Goal: Task Accomplishment & Management: Manage account settings

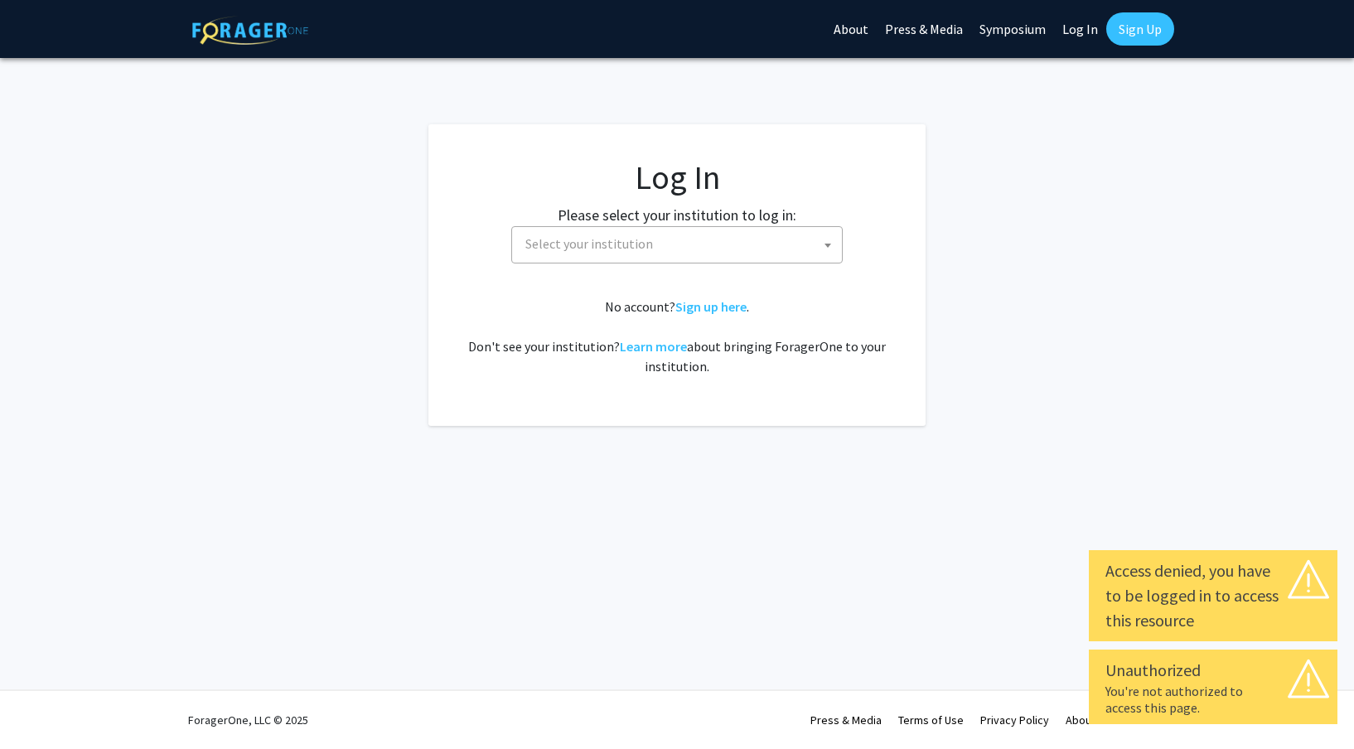
select select
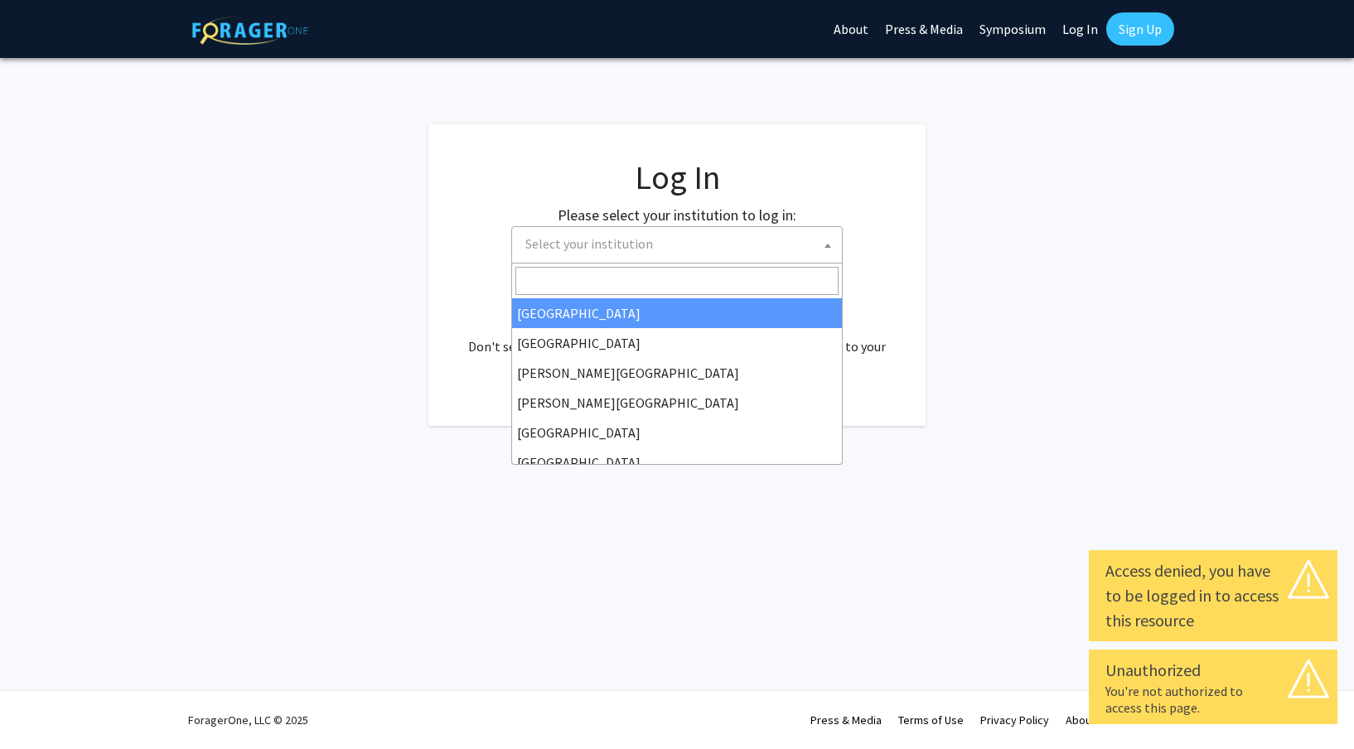
click at [827, 253] on span at bounding box center [827, 245] width 17 height 36
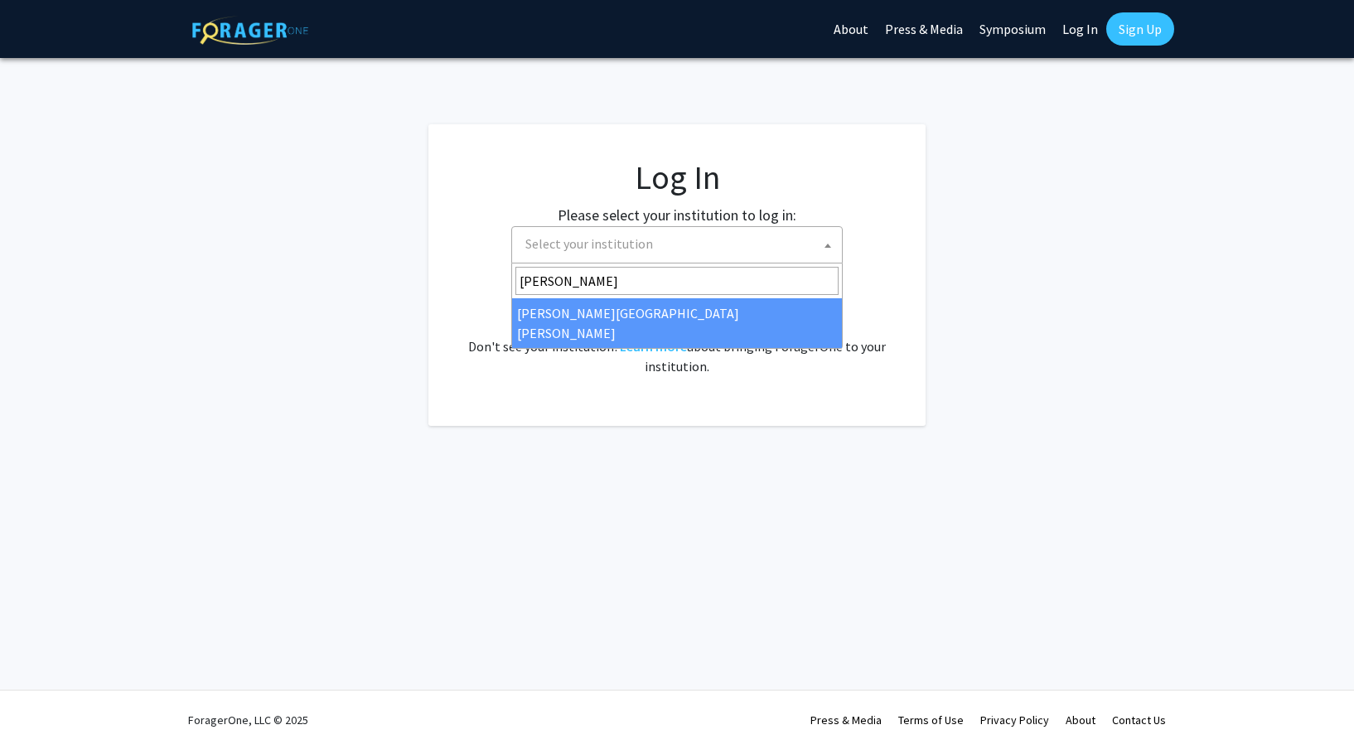
type input "[PERSON_NAME]"
select select "1"
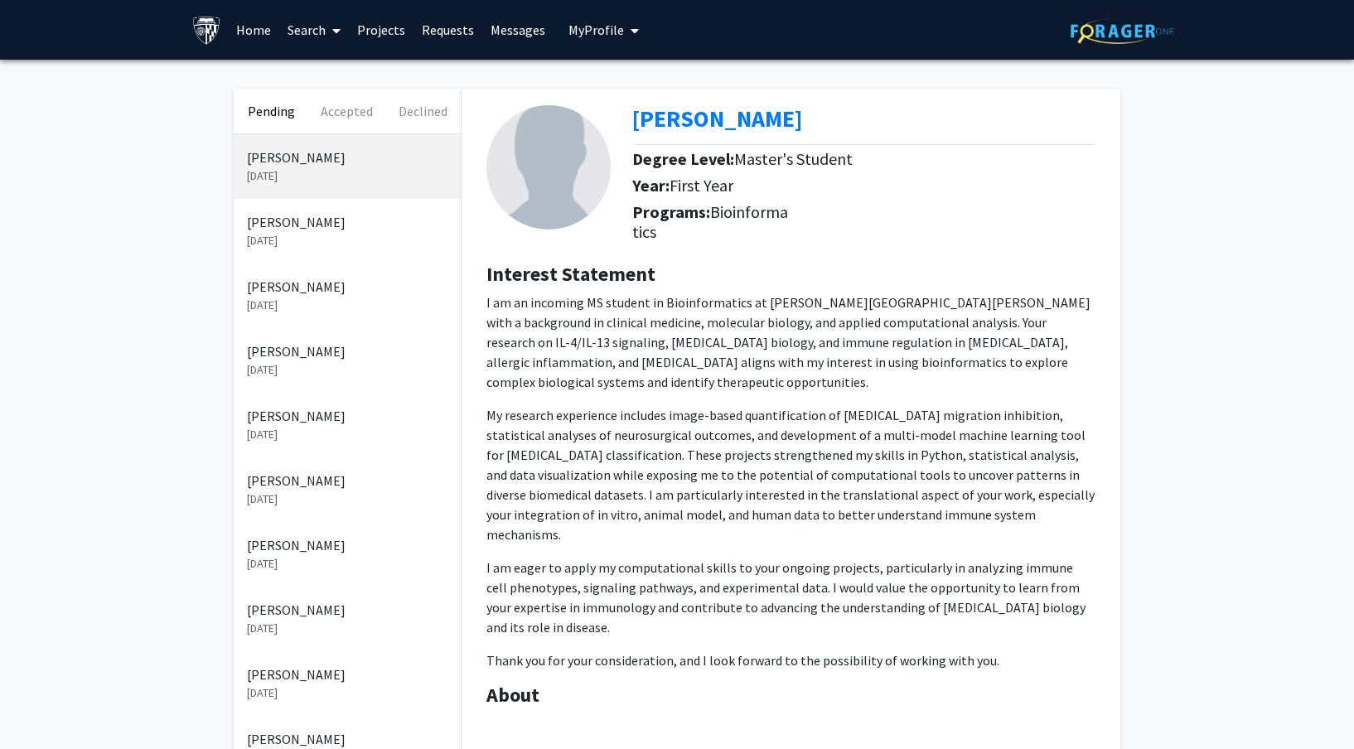
click at [586, 30] on span "My Profile" at bounding box center [596, 30] width 56 height 17
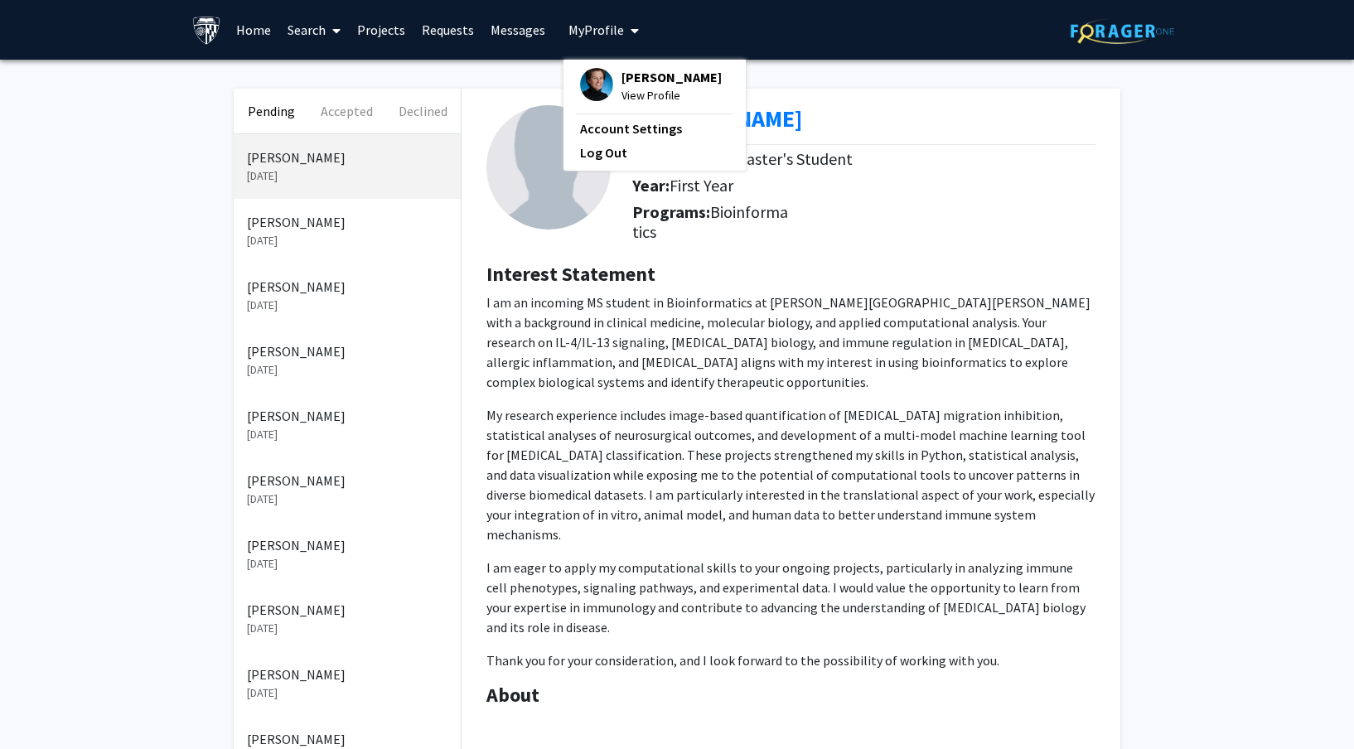
click at [636, 93] on span "View Profile" at bounding box center [671, 95] width 100 height 18
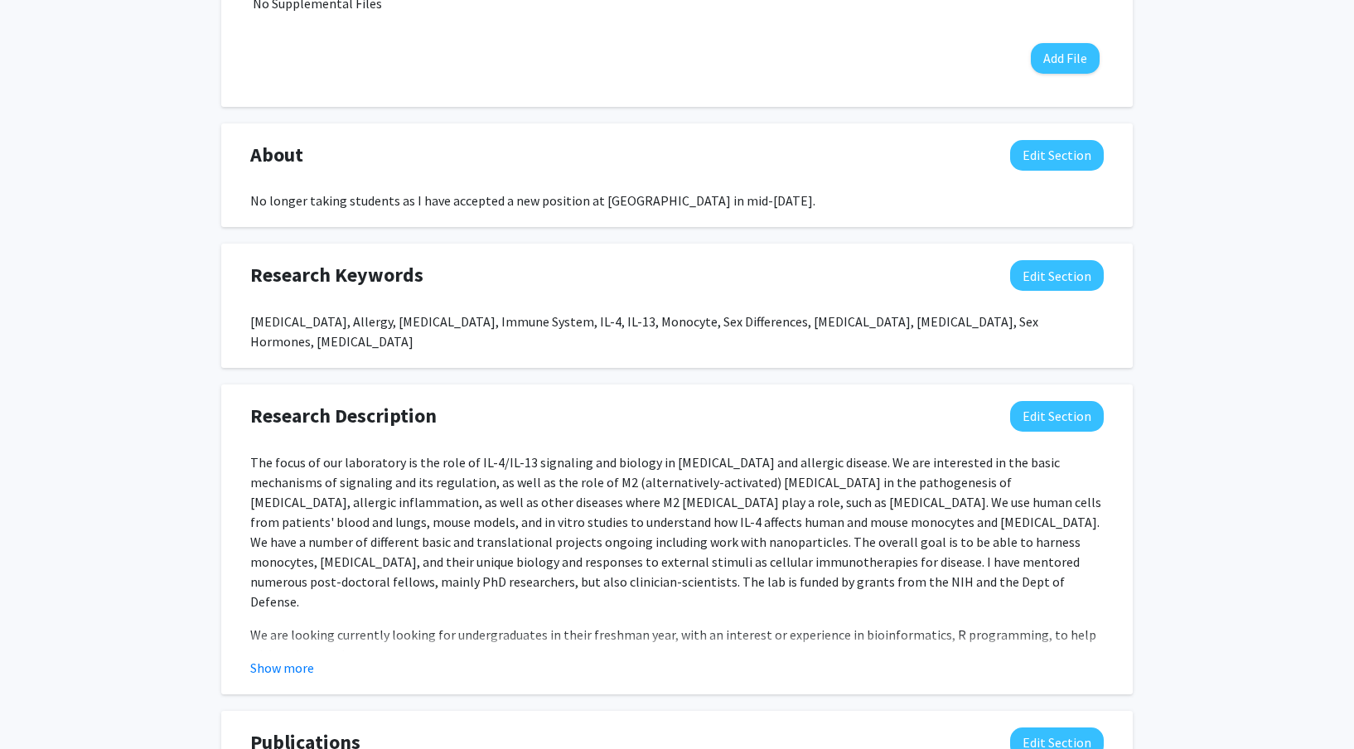
scroll to position [684, 0]
